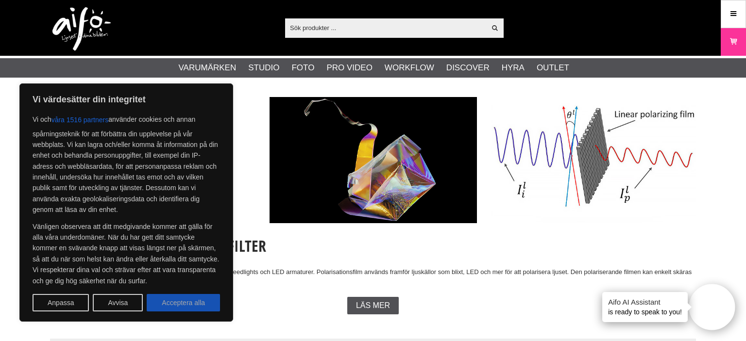
click at [169, 307] on button "Acceptera alla" at bounding box center [183, 302] width 73 height 17
checkbox input "true"
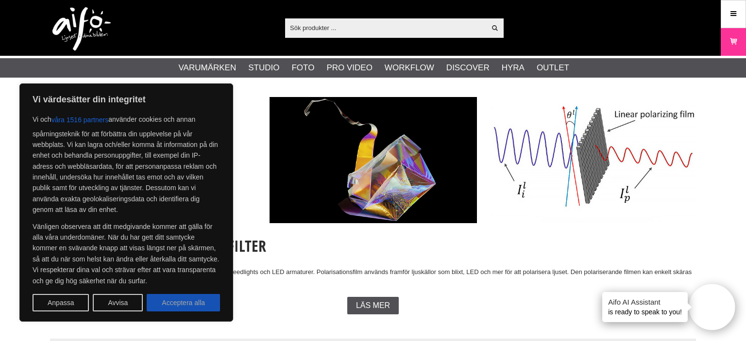
checkbox input "true"
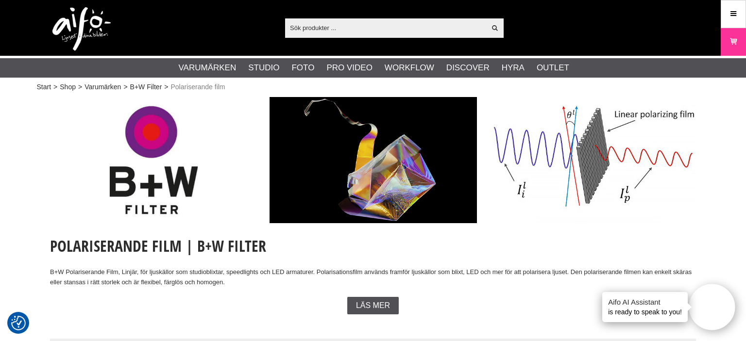
click at [348, 31] on input "text" at bounding box center [385, 27] width 201 height 15
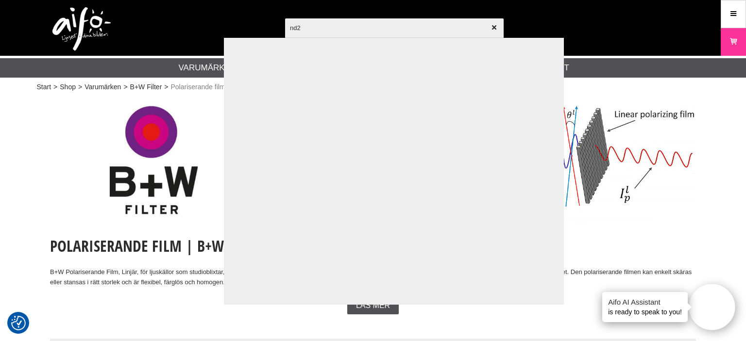
type input "nd2"
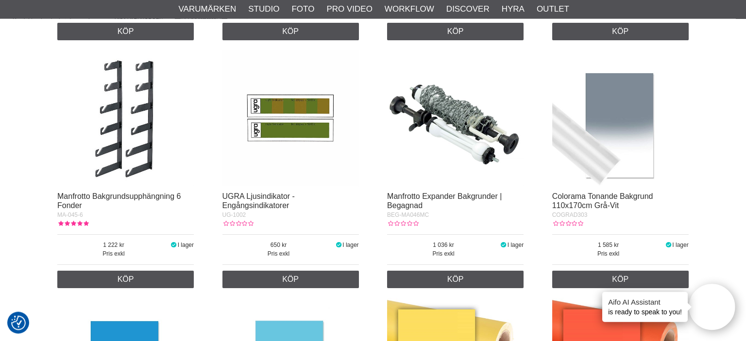
scroll to position [718, 0]
